Goal: Task Accomplishment & Management: Manage account settings

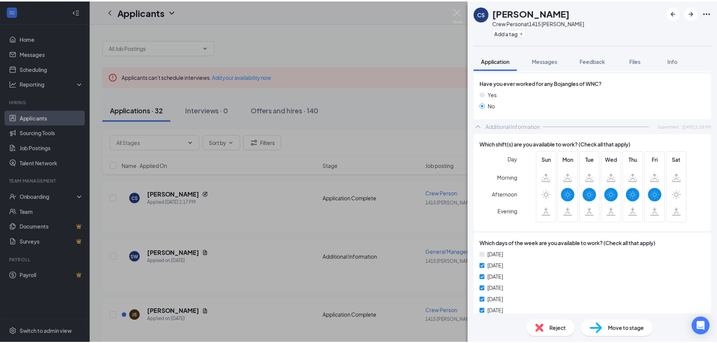
scroll to position [4, 0]
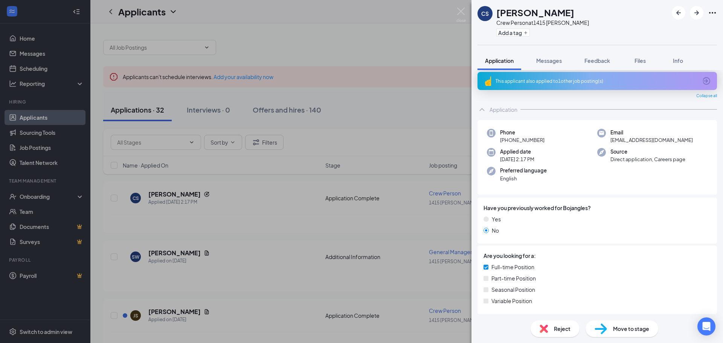
click at [318, 258] on div "CS [PERSON_NAME] Crew Person at [STREET_ADDRESS][PERSON_NAME] Add a tag Applica…" at bounding box center [361, 171] width 723 height 343
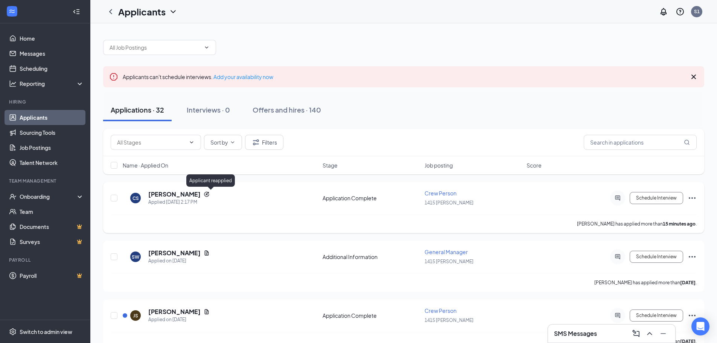
click at [209, 194] on icon "Reapply" at bounding box center [206, 194] width 5 height 5
click at [201, 196] on h5 "[PERSON_NAME]" at bounding box center [174, 194] width 52 height 8
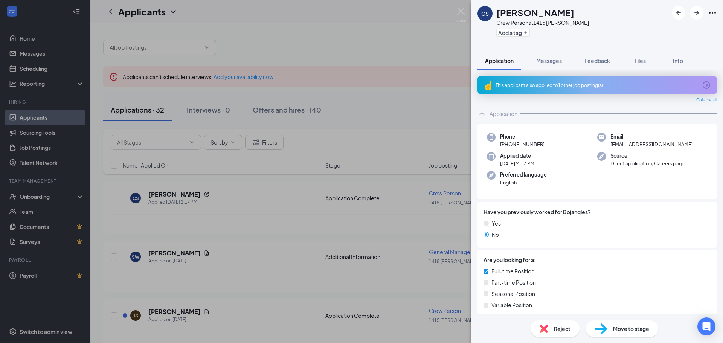
click at [574, 86] on div "This applicant also applied to 1 other job posting(s)" at bounding box center [596, 85] width 202 height 6
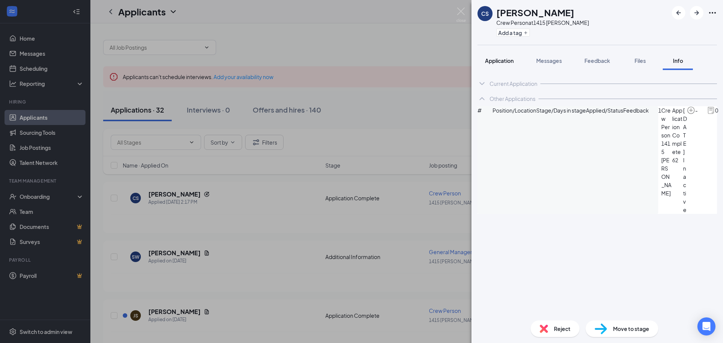
click at [513, 64] on div "Application" at bounding box center [499, 61] width 29 height 8
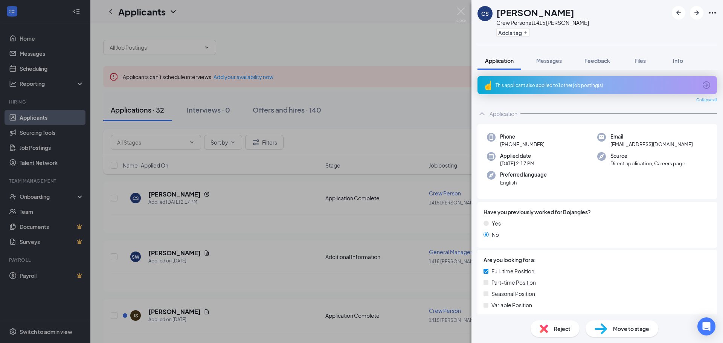
click at [616, 326] on span "Move to stage" at bounding box center [631, 328] width 36 height 8
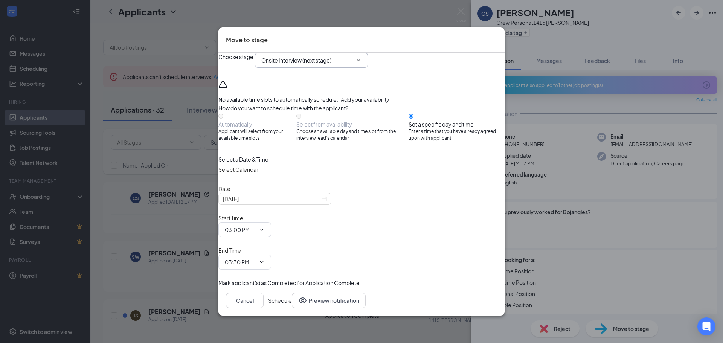
click at [367, 68] on span "Onsite Interview (next stage)" at bounding box center [311, 60] width 113 height 15
click at [368, 68] on span "Onsite Interview (next stage)" at bounding box center [311, 60] width 113 height 15
click at [352, 64] on input "Onsite Interview (next stage)" at bounding box center [306, 60] width 91 height 8
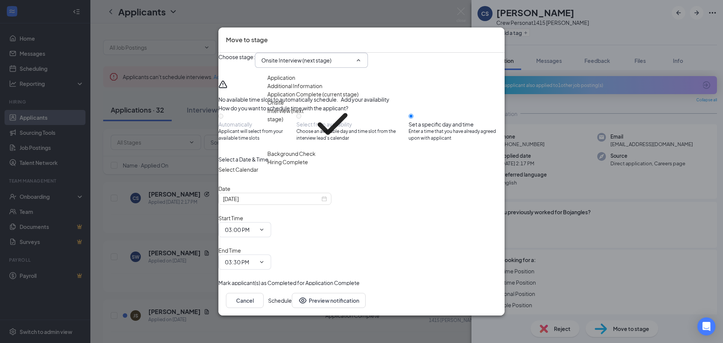
click at [315, 158] on div "Background Check" at bounding box center [291, 153] width 48 height 8
type input "Background Check"
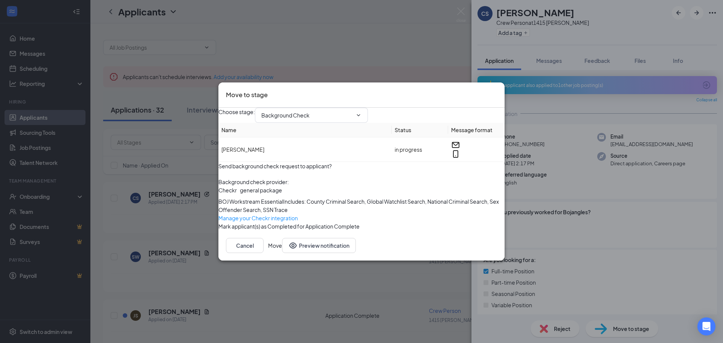
click at [282, 253] on button "Move" at bounding box center [275, 245] width 14 height 15
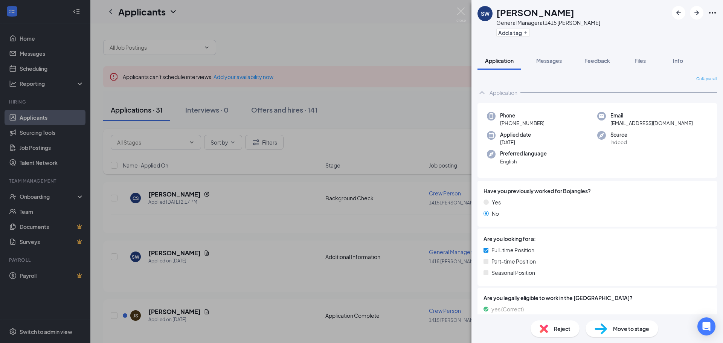
click at [190, 225] on div "SW [PERSON_NAME] General Manager at [STREET_ADDRESS][PERSON_NAME] Add a tag App…" at bounding box center [361, 171] width 723 height 343
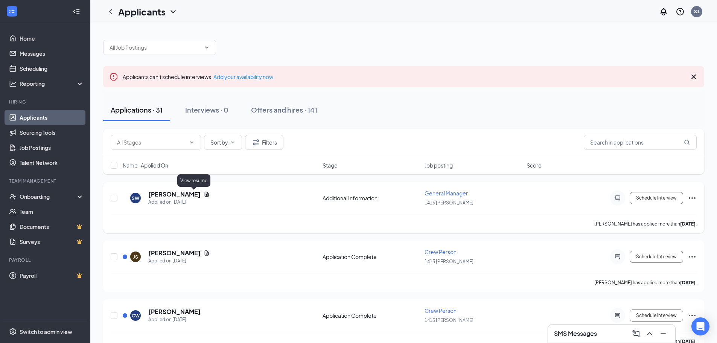
click at [204, 192] on icon "Document" at bounding box center [207, 194] width 6 height 6
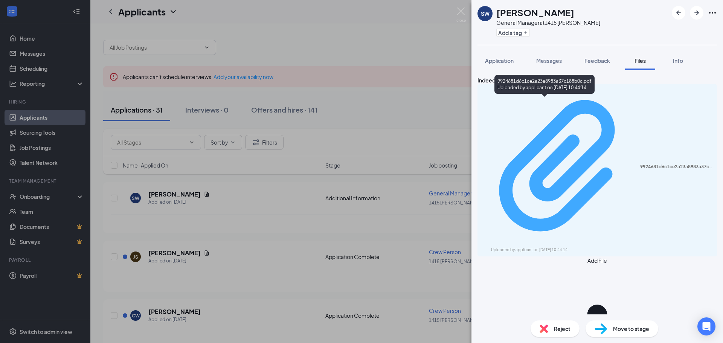
click at [533, 247] on div "Uploaded by applicant on [DATE] 10:44:14" at bounding box center [547, 250] width 113 height 6
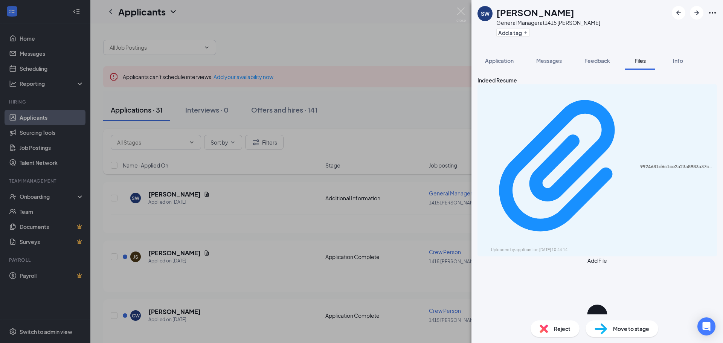
click at [112, 230] on div "SW [PERSON_NAME] General Manager at 1415 [PERSON_NAME] Add a tag Application Me…" at bounding box center [361, 171] width 723 height 343
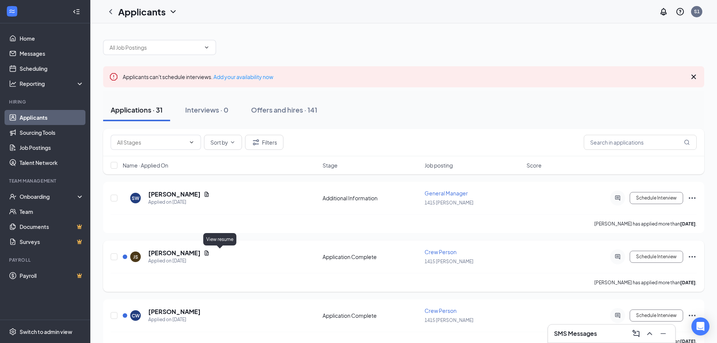
click at [209, 255] on icon "Document" at bounding box center [207, 252] width 4 height 5
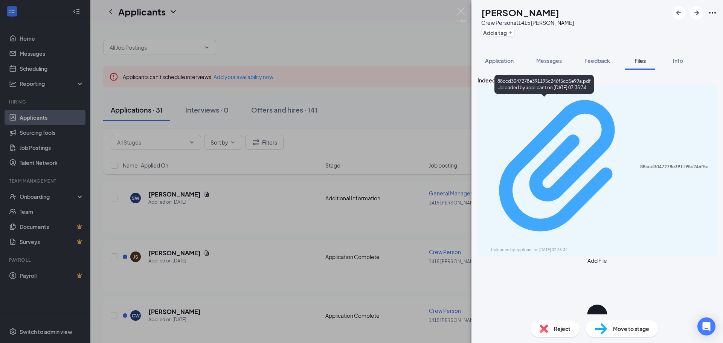
click at [640, 164] on div "88ccd3047278e391195c246f5cd5e99a.pdf" at bounding box center [676, 167] width 72 height 6
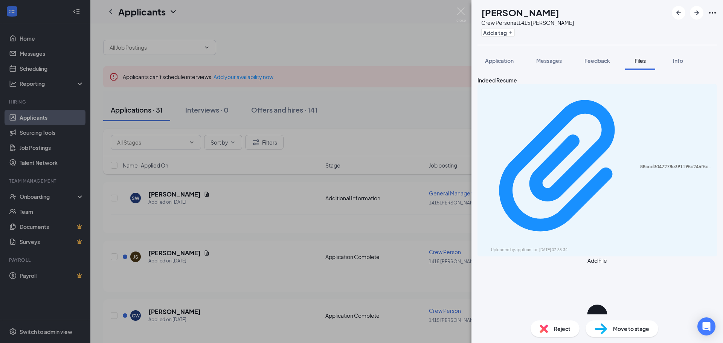
click at [268, 275] on div "JS Jama [PERSON_NAME] Crew Person at 1415 [PERSON_NAME] Add a tag Application M…" at bounding box center [361, 171] width 723 height 343
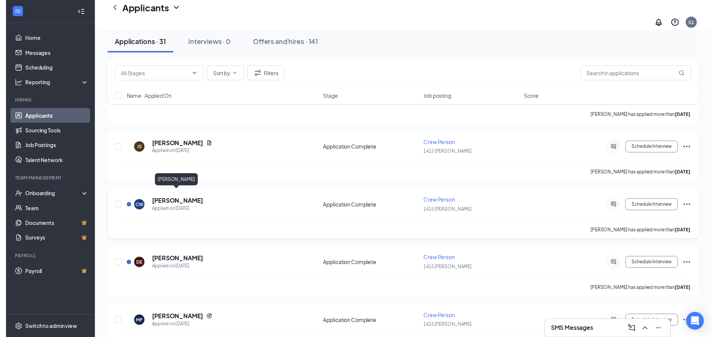
scroll to position [188, 0]
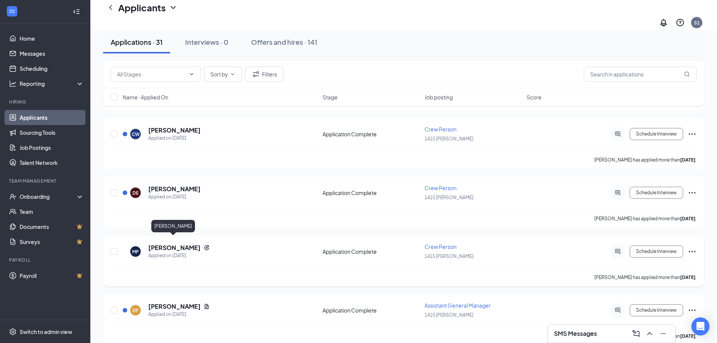
click at [183, 244] on h5 "[PERSON_NAME]" at bounding box center [174, 248] width 52 height 8
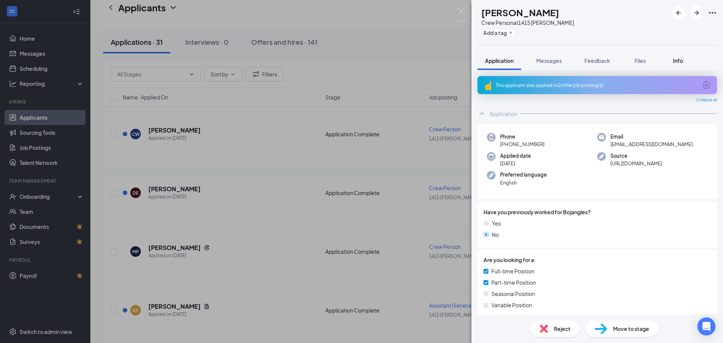
click at [688, 63] on button "Info" at bounding box center [677, 60] width 30 height 19
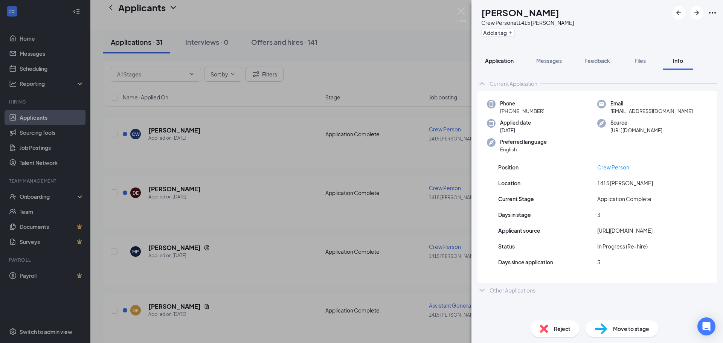
click at [509, 56] on button "Application" at bounding box center [499, 60] width 44 height 19
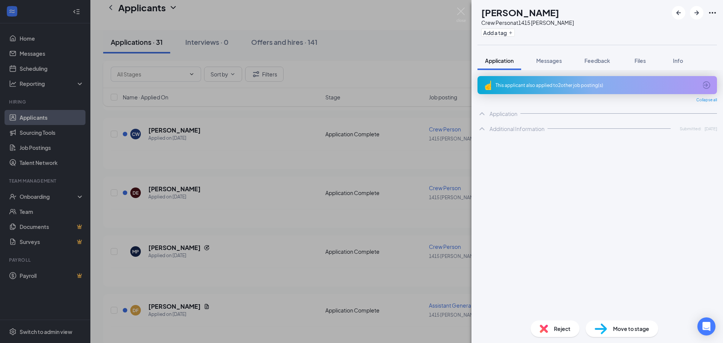
click at [593, 84] on div "This applicant also applied to 2 other job posting(s)" at bounding box center [596, 85] width 202 height 6
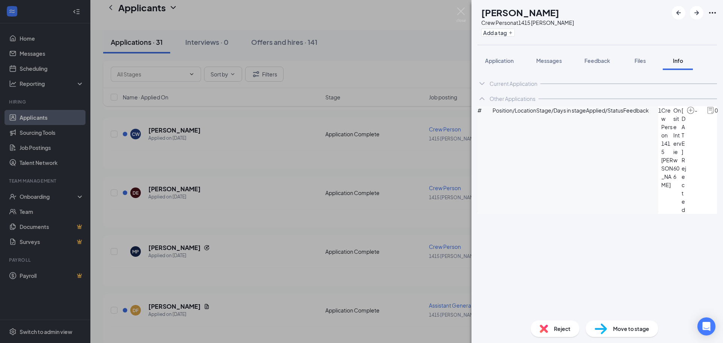
click at [225, 216] on div "MP [PERSON_NAME] Crew Person at 1415 Seymour Add a tag Application Messages Fee…" at bounding box center [361, 171] width 723 height 343
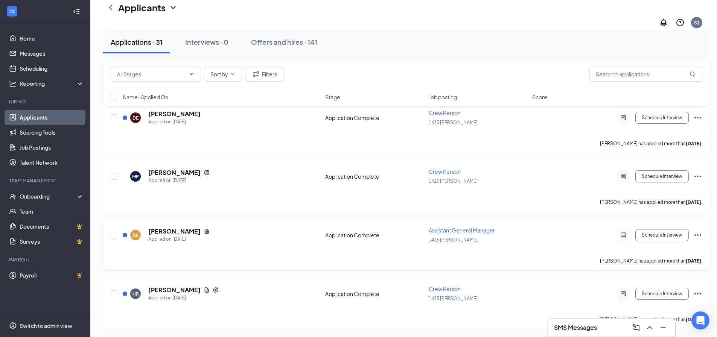
scroll to position [263, 0]
click at [206, 228] on icon "Document" at bounding box center [207, 230] width 4 height 5
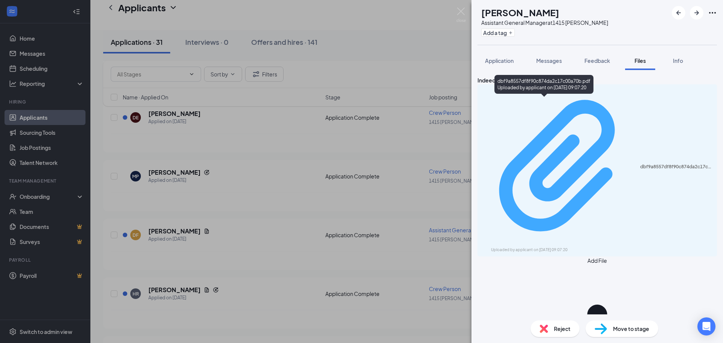
click at [536, 247] on div "Uploaded by applicant on [DATE] 09:07:20" at bounding box center [547, 250] width 113 height 6
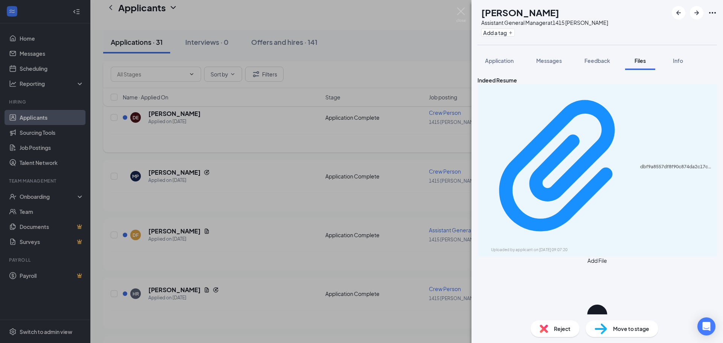
click at [277, 126] on div "DF [PERSON_NAME] Assistant General Manager at 1415 [PERSON_NAME] Add a tag Appl…" at bounding box center [361, 171] width 723 height 343
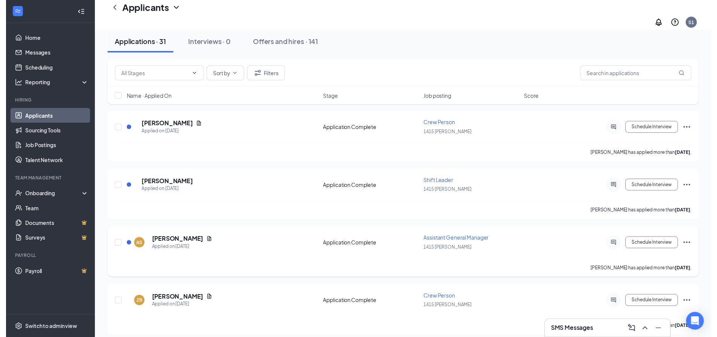
scroll to position [790, 0]
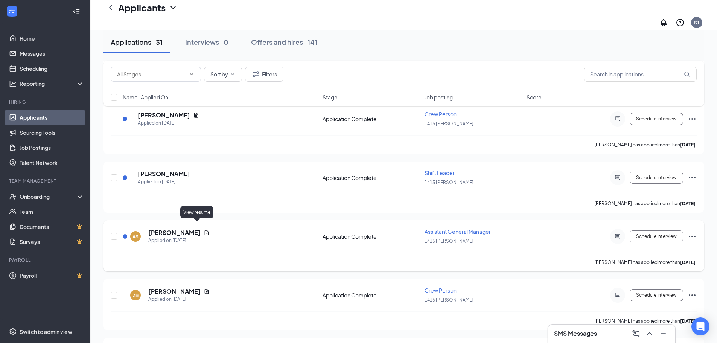
click at [205, 230] on icon "Document" at bounding box center [207, 232] width 4 height 5
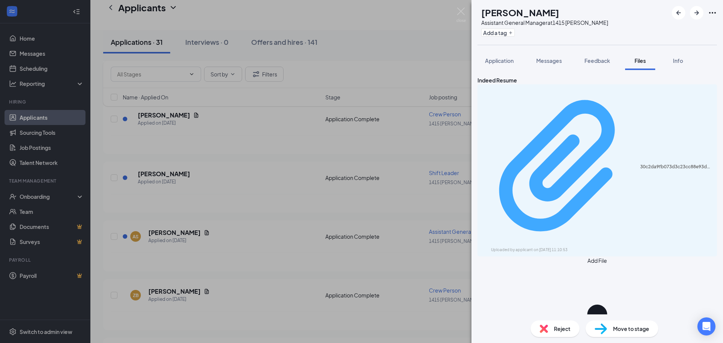
click at [640, 164] on div "30c2da9fb073d3c23cc88e93d130cb1a.pdf" at bounding box center [676, 167] width 72 height 6
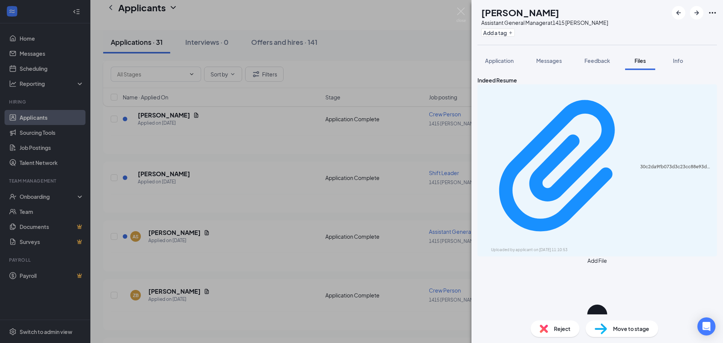
click at [282, 188] on div "AS [PERSON_NAME] Assistant General Manager at 1415 [PERSON_NAME] Add a tag Appl…" at bounding box center [361, 171] width 723 height 343
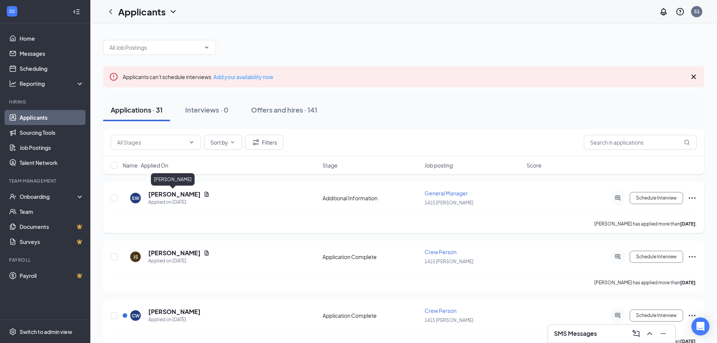
click at [177, 195] on h5 "[PERSON_NAME]" at bounding box center [174, 194] width 52 height 8
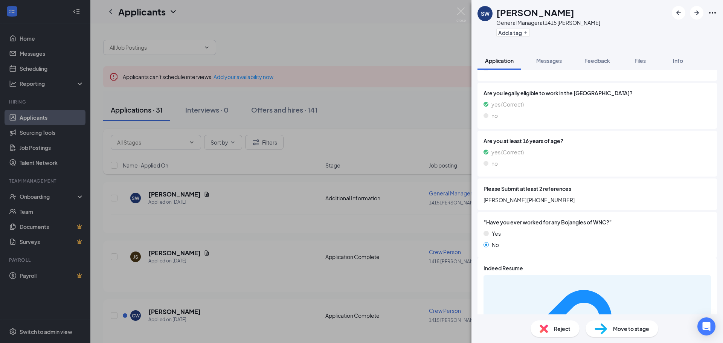
scroll to position [206, 0]
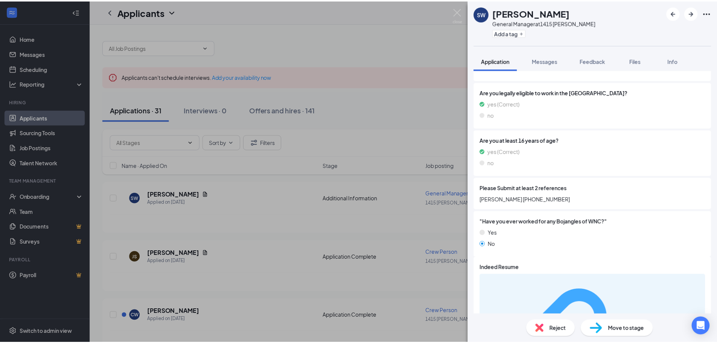
scroll to position [203, 0]
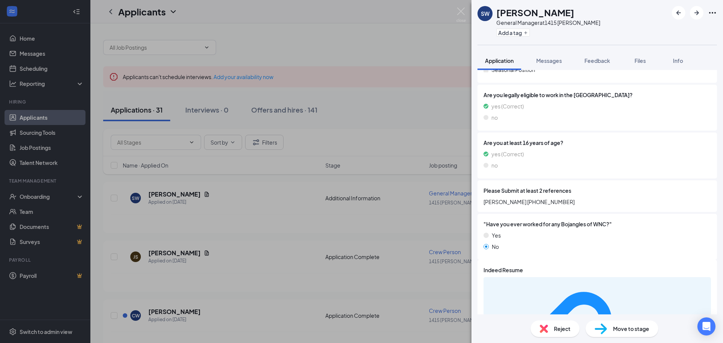
click at [356, 99] on div "SW [PERSON_NAME] General Manager at [STREET_ADDRESS][PERSON_NAME] Add a tag App…" at bounding box center [361, 171] width 723 height 343
